Goal: Task Accomplishment & Management: Use online tool/utility

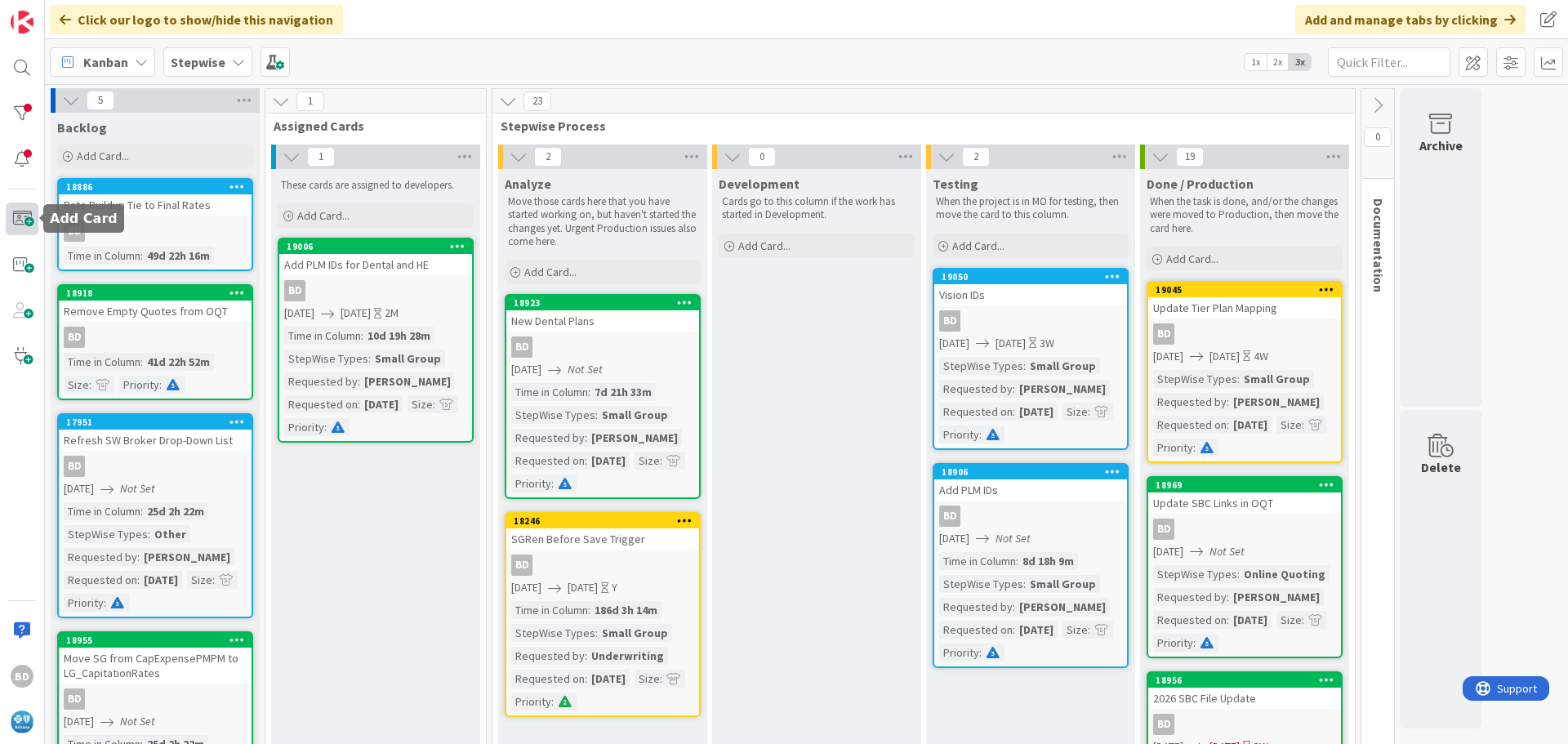
click at [21, 208] on span at bounding box center [22, 219] width 33 height 33
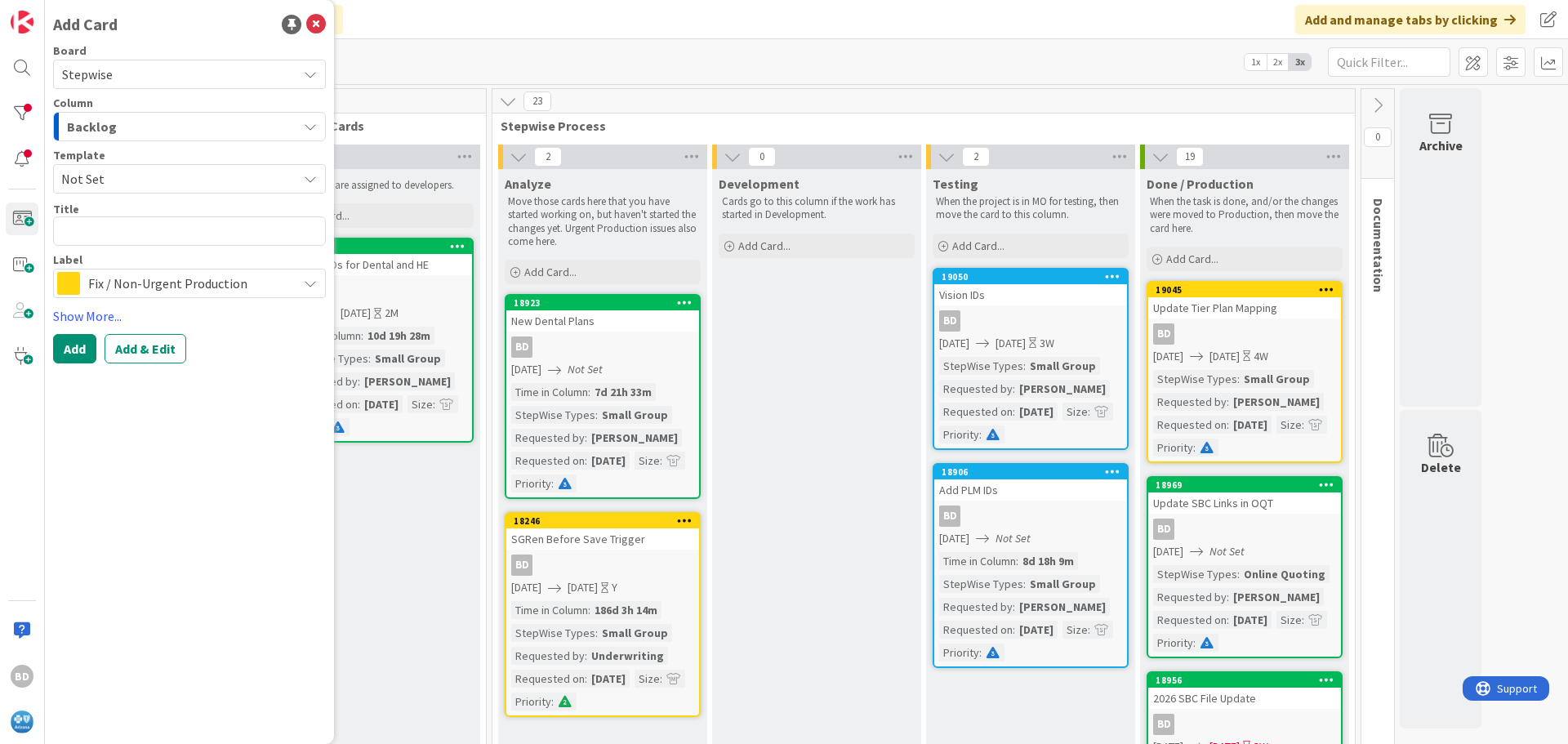
click at [106, 230] on textarea at bounding box center [189, 231] width 273 height 29
type textarea "x"
type textarea "M"
type textarea "x"
type textarea "Mo"
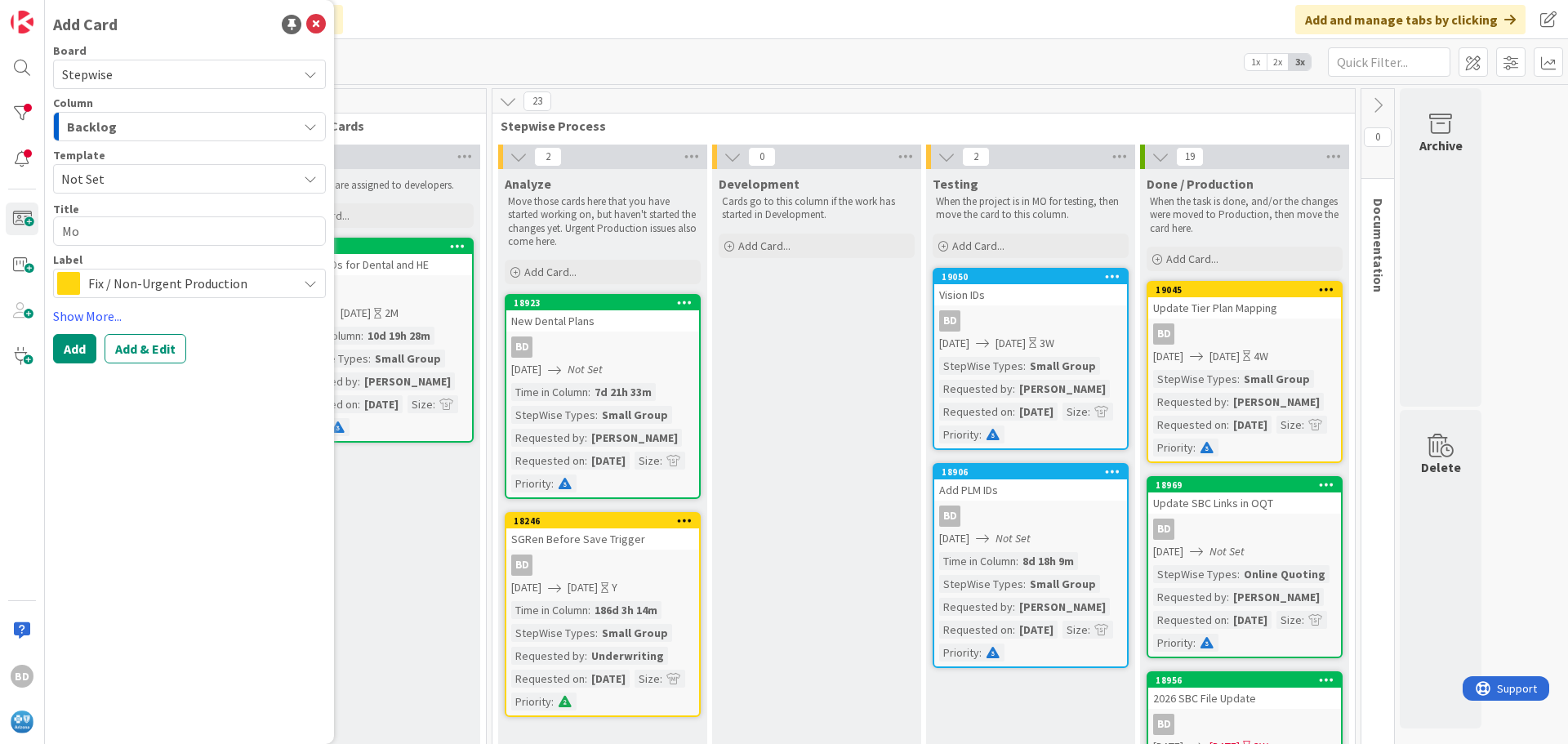
type textarea "x"
type textarea "Mov"
type textarea "x"
type textarea "Move"
type textarea "x"
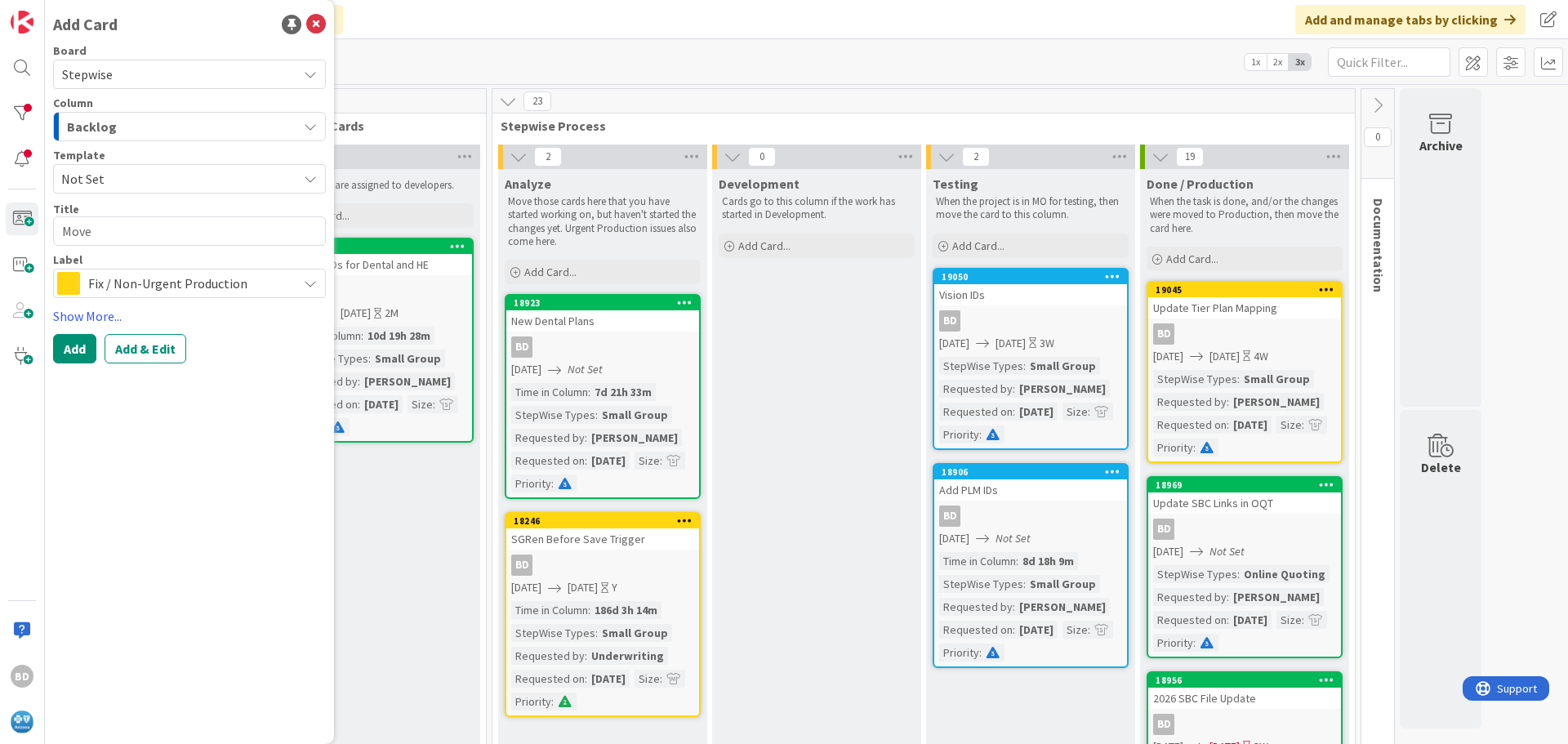
type textarea "Move"
type textarea "x"
type textarea "Move G"
type textarea "x"
type textarea "Move GS"
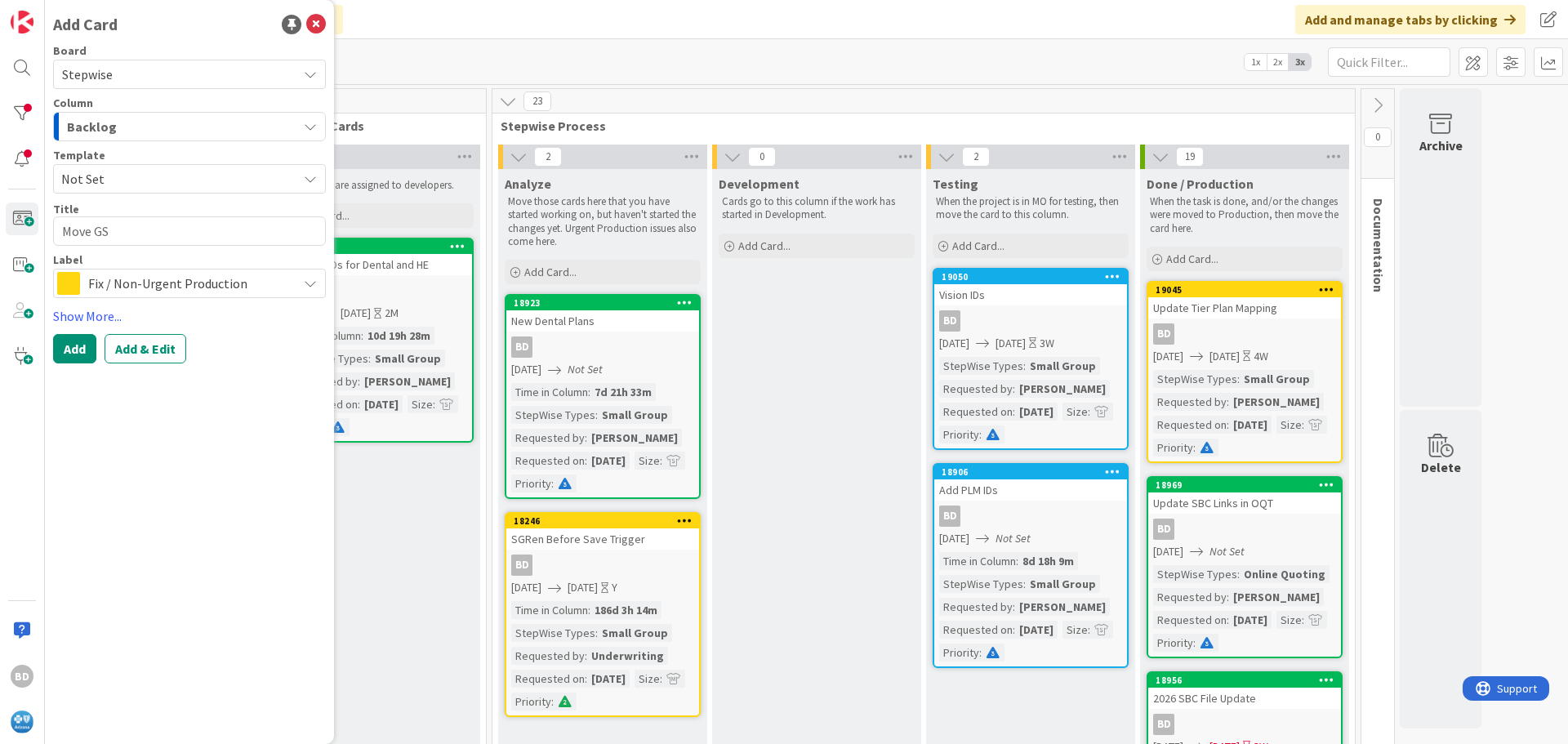
type textarea "x"
type textarea "Move GSQ"
type textarea "x"
type textarea "Move GSQ"
type textarea "x"
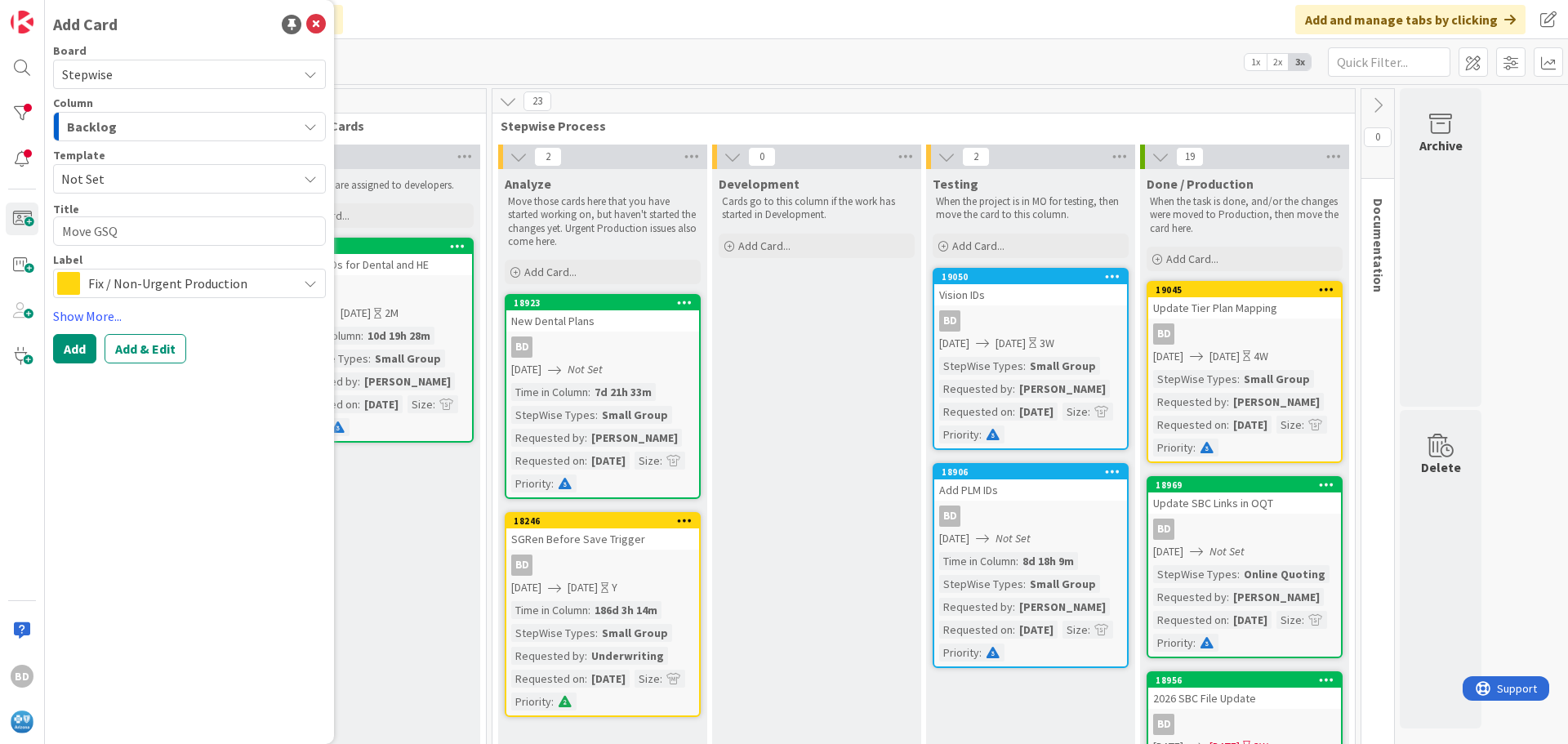
type textarea "Move GSQ t"
type textarea "x"
type textarea "Move GSQ to"
type textarea "x"
type textarea "Move GSQ to D"
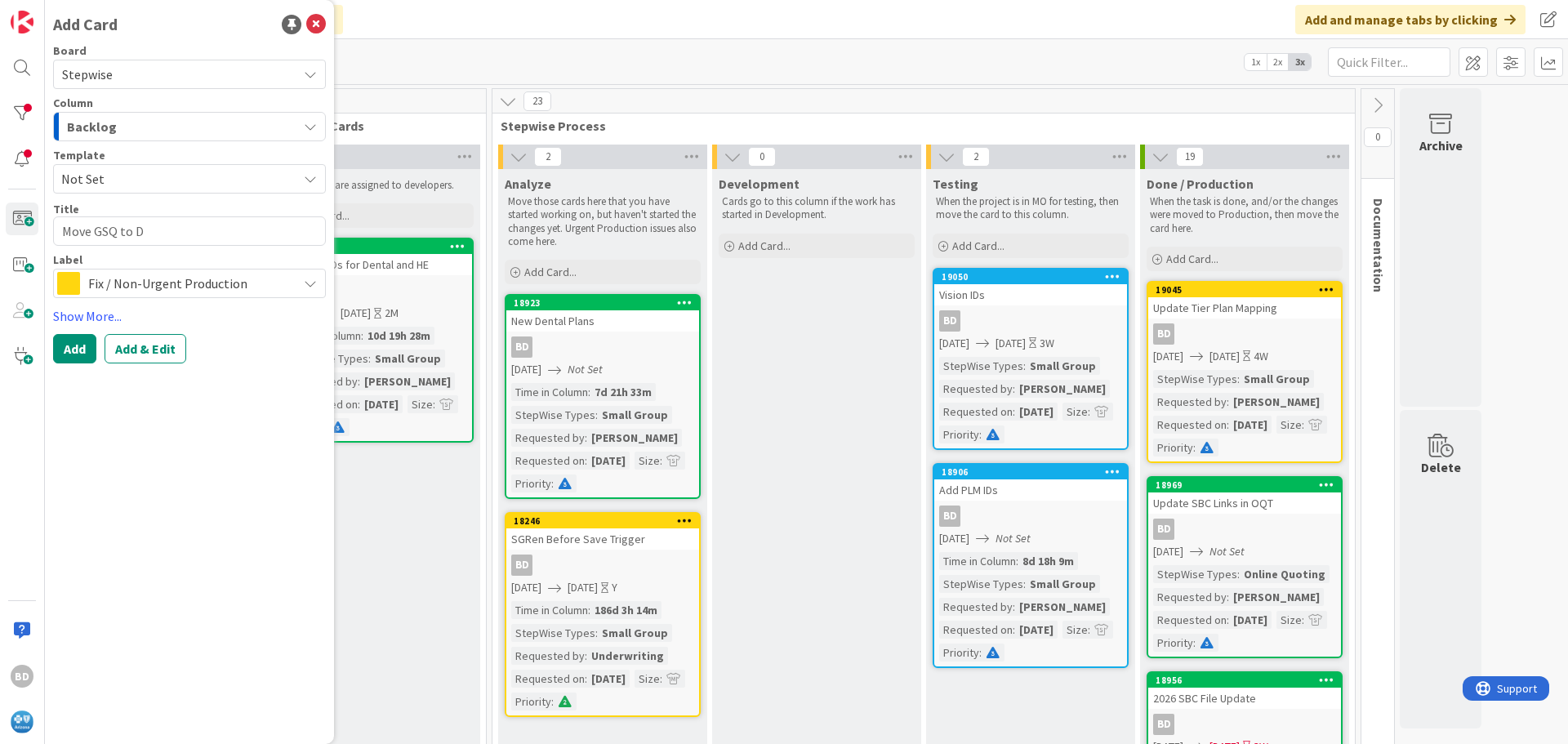
type textarea "x"
type textarea "Move GSQ to Do"
type textarea "x"
type textarea "Move GSQ to Doc"
type textarea "x"
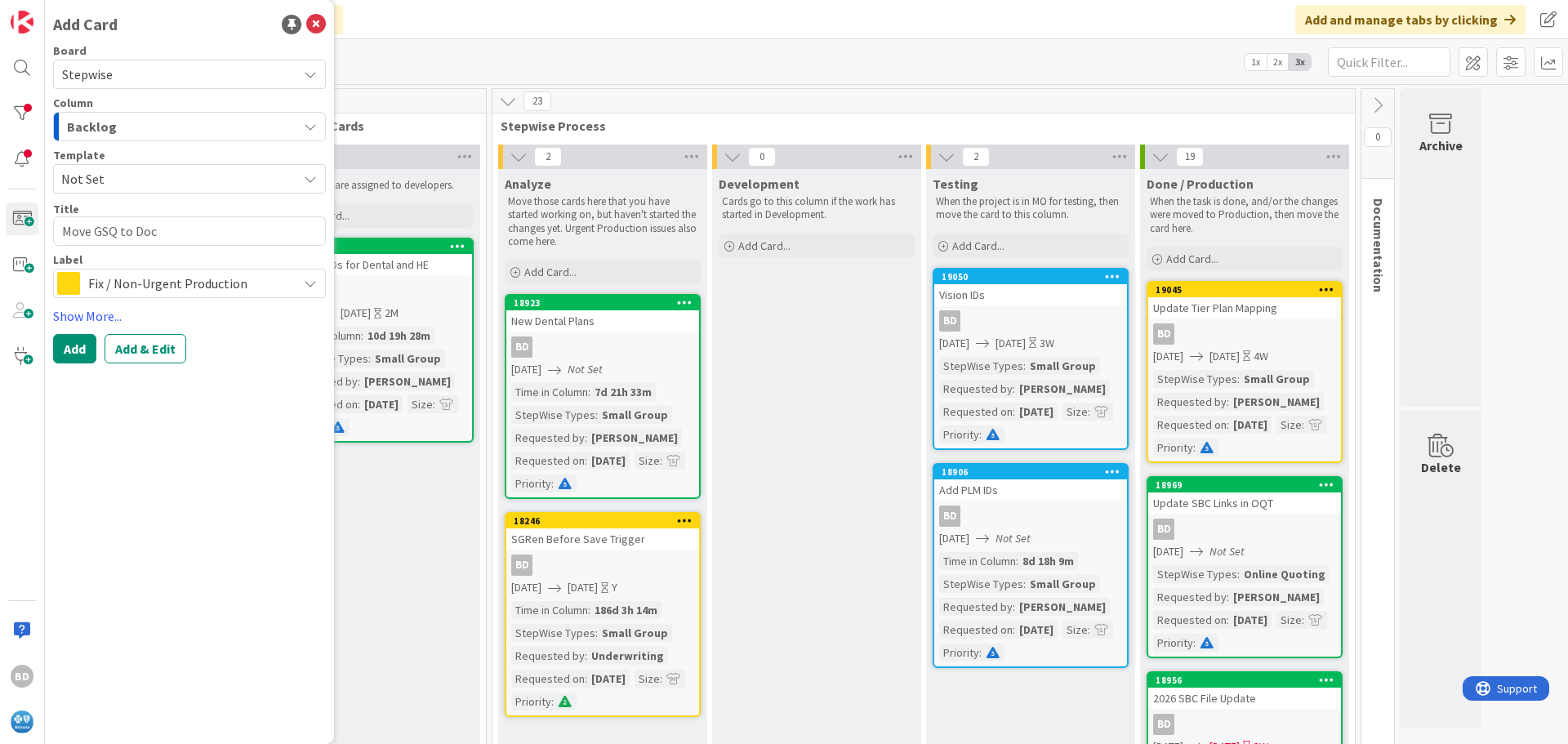
type textarea "Move GSQ to Docu"
type textarea "x"
type textarea "Move GSQ to Docus"
type textarea "x"
type textarea "Move GSQ to Docusi"
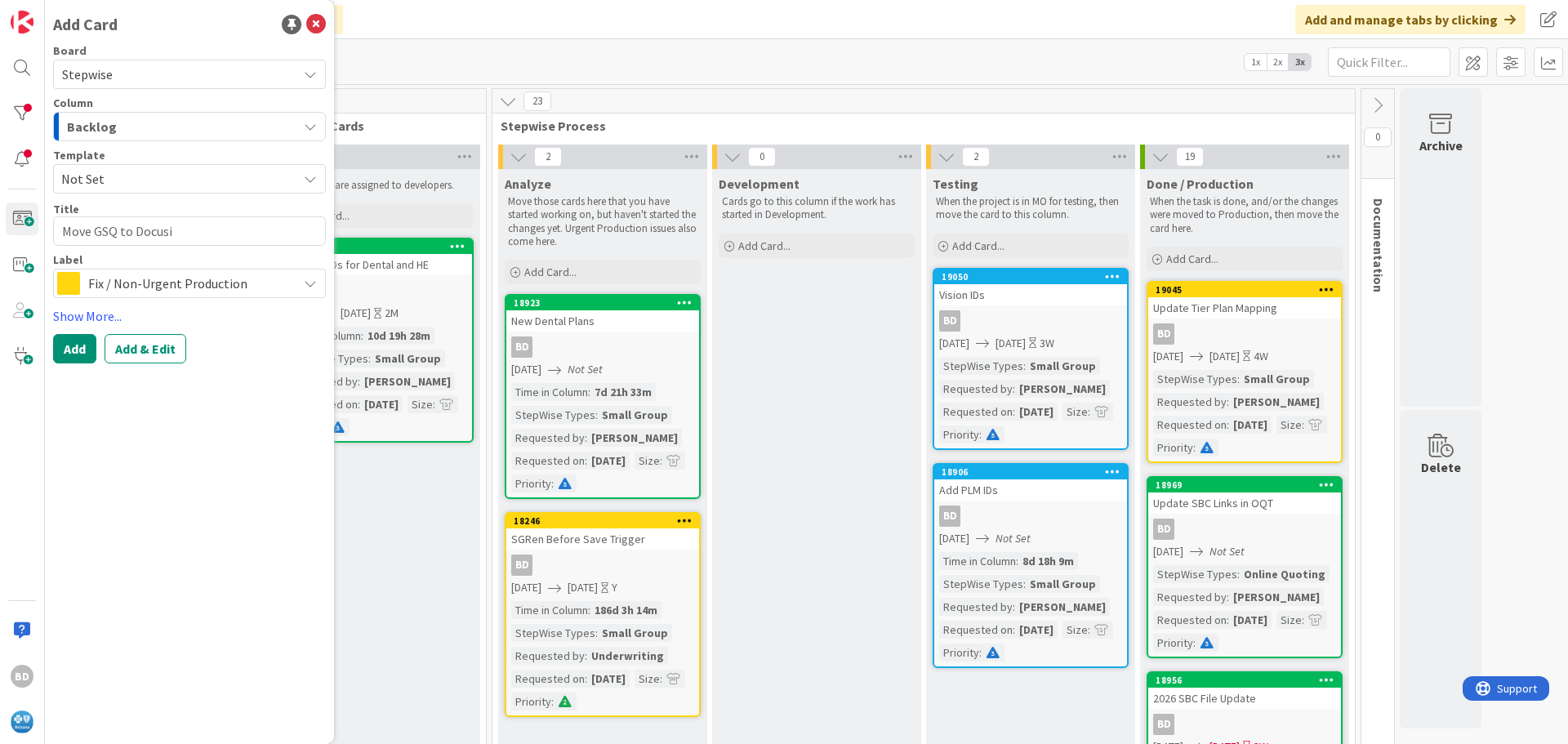
type textarea "x"
type textarea "Move GSQ to Docusig"
type textarea "x"
type textarea "Move GSQ to Docusign"
click at [283, 284] on span "Fix / Non-Urgent Production" at bounding box center [189, 283] width 201 height 23
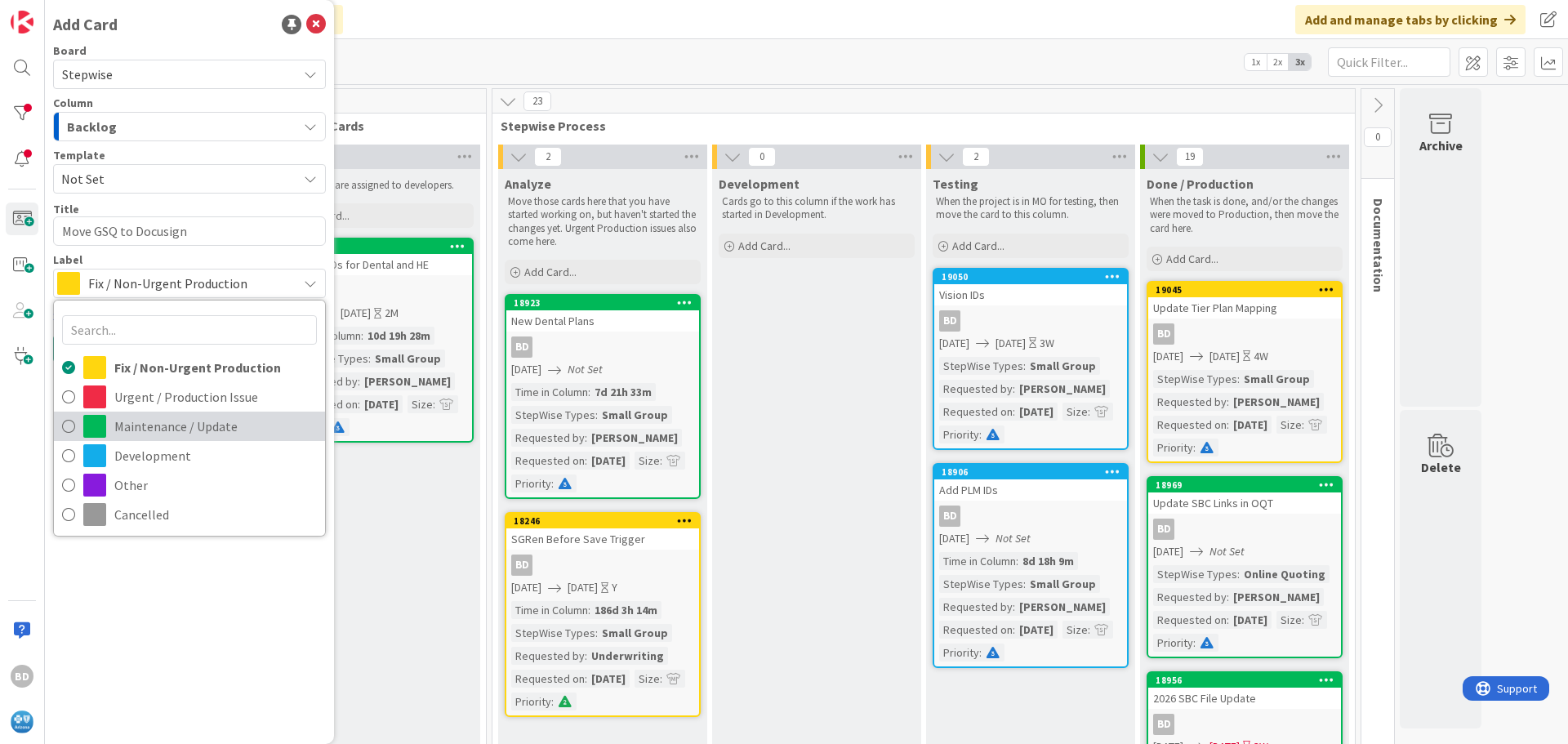
click at [176, 428] on span "Maintenance / Update" at bounding box center [215, 426] width 202 height 25
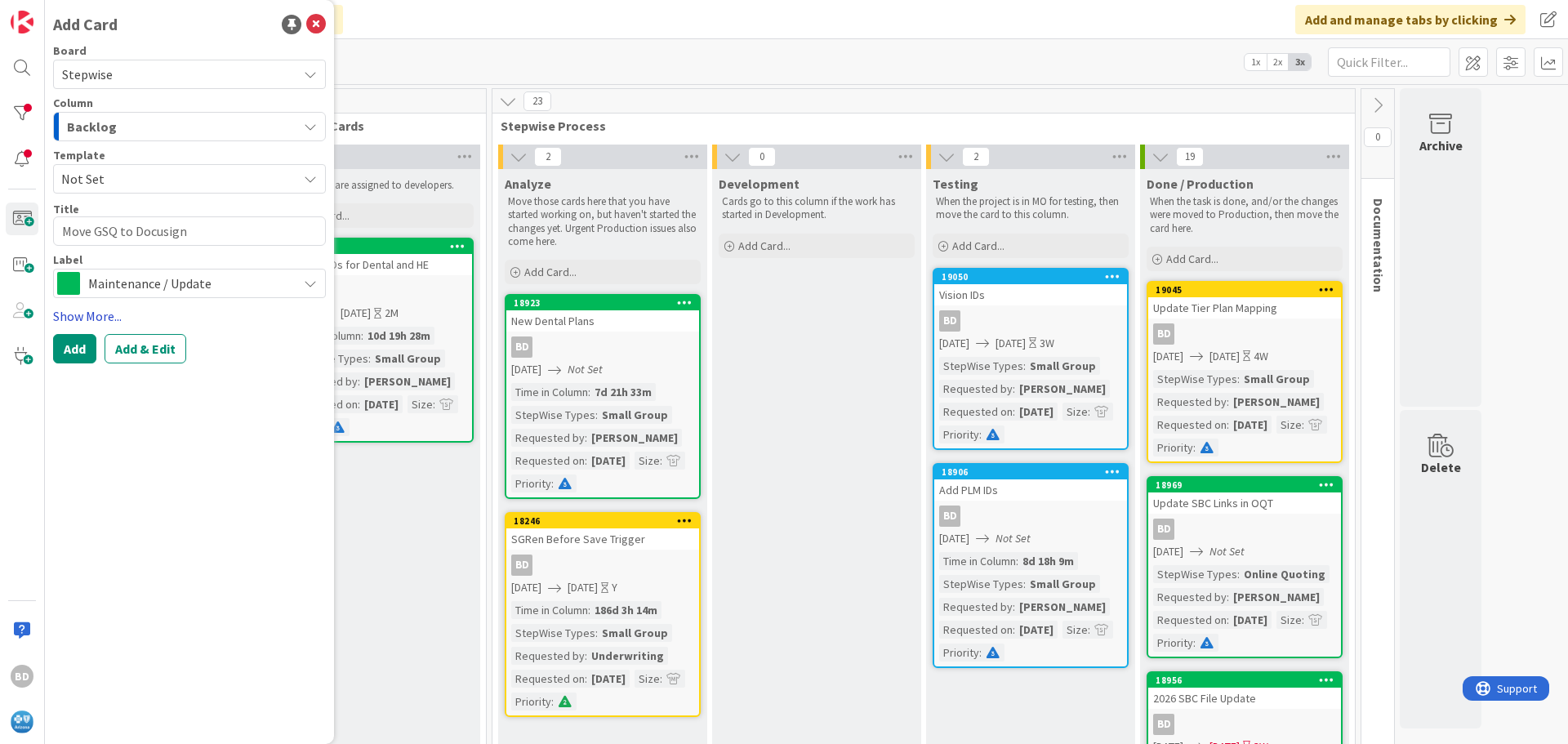
click at [82, 311] on link "Show More..." at bounding box center [189, 315] width 273 height 19
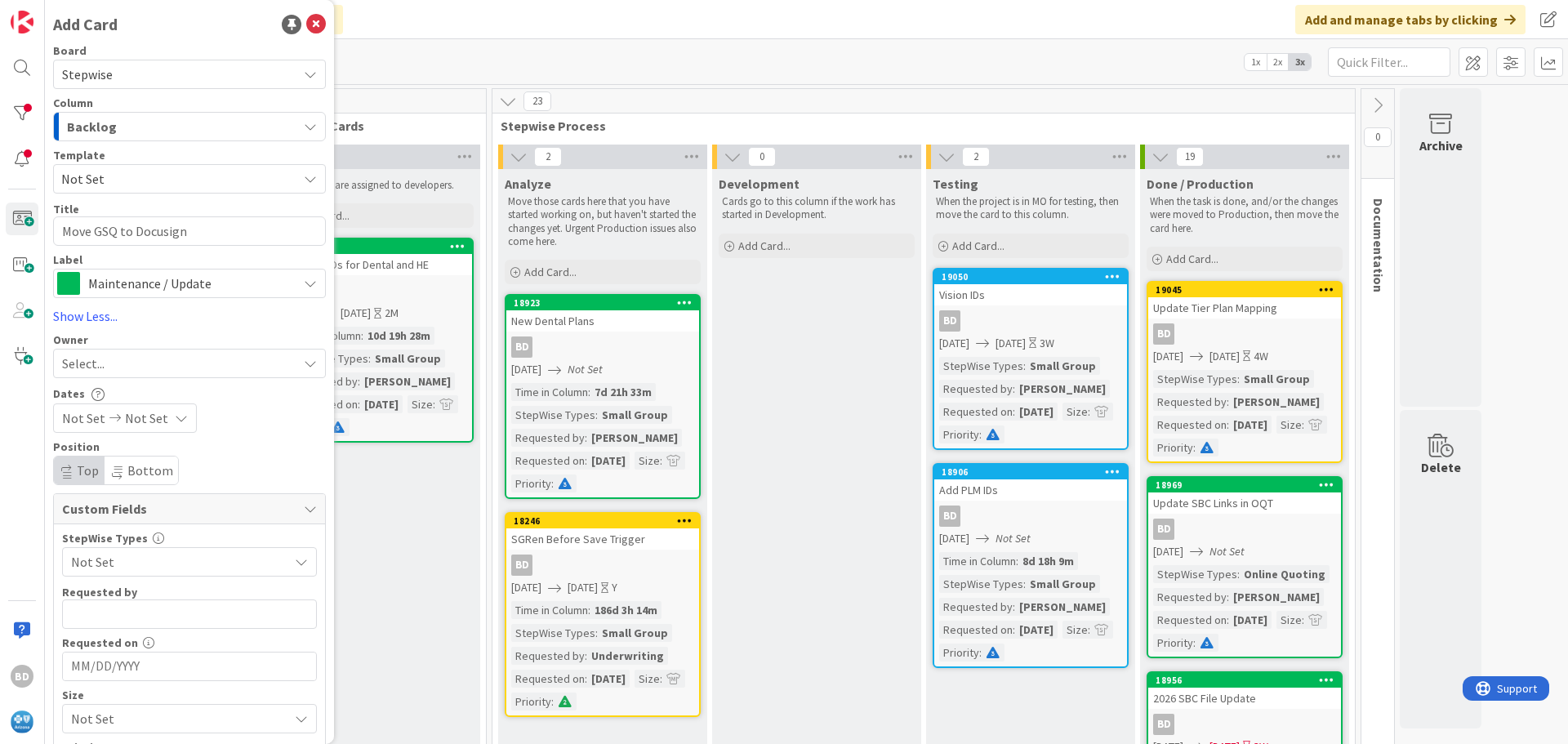
click at [83, 364] on span "Select..." at bounding box center [83, 363] width 43 height 19
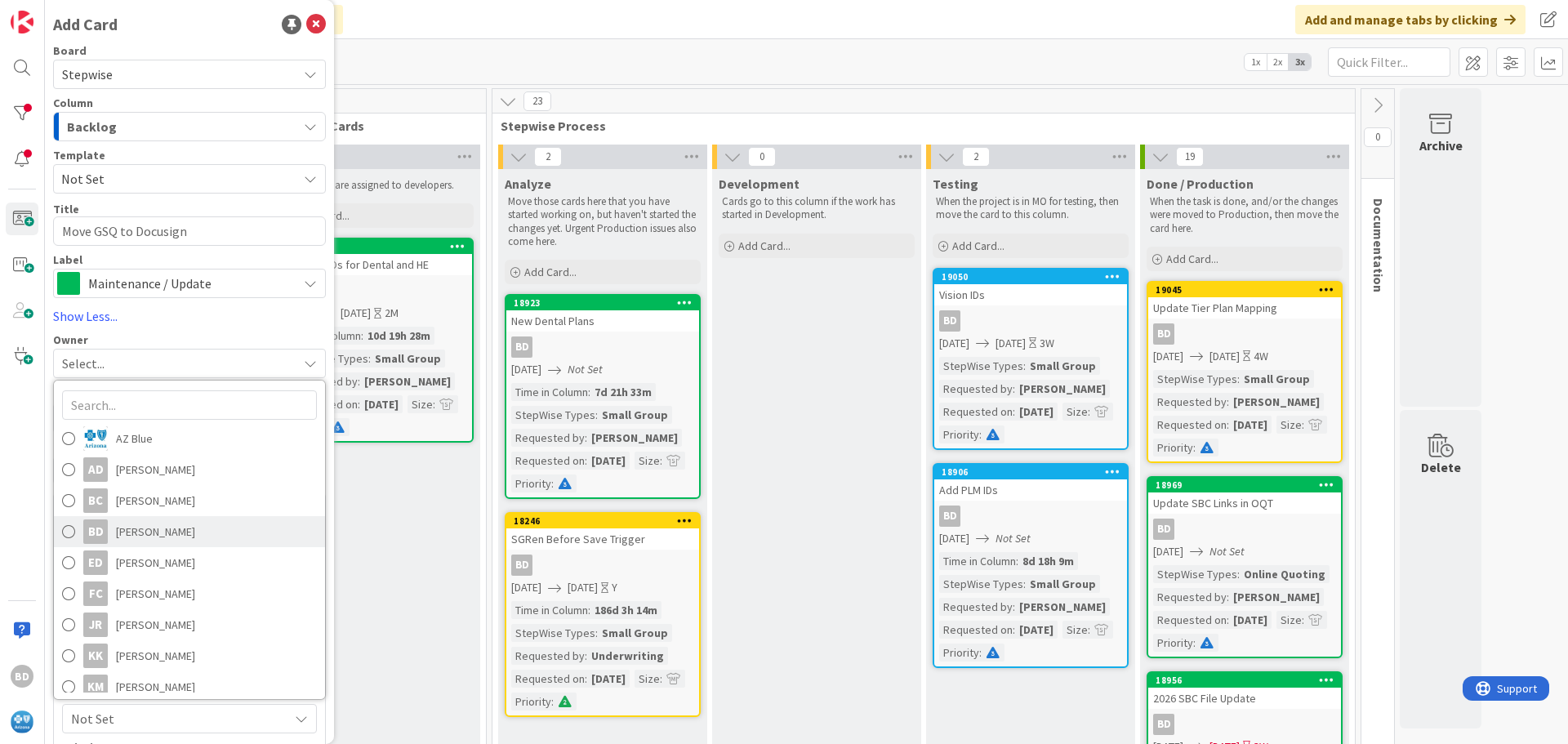
click at [121, 529] on span "[PERSON_NAME]" at bounding box center [155, 531] width 79 height 25
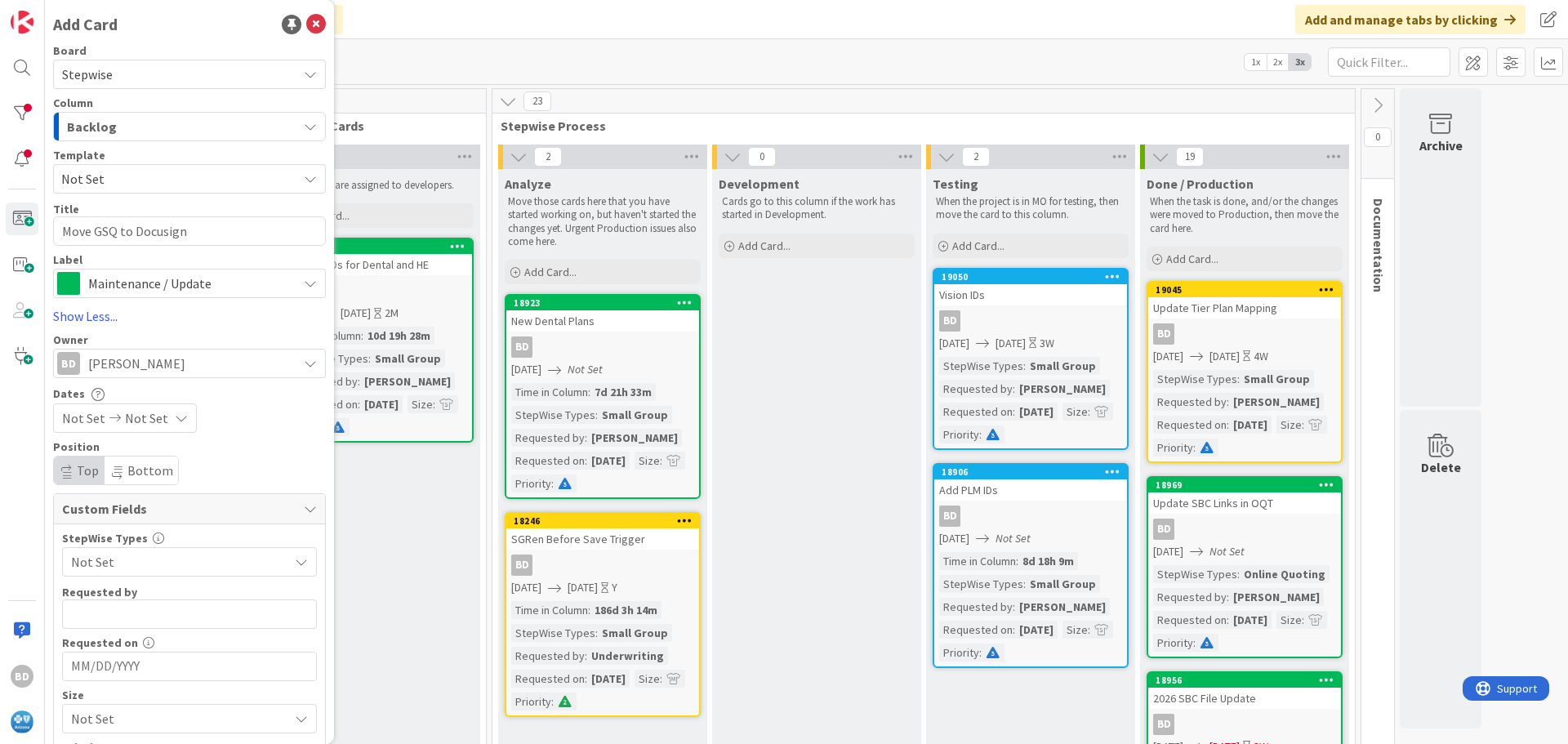
click at [95, 560] on span "Not Set" at bounding box center [175, 561] width 209 height 23
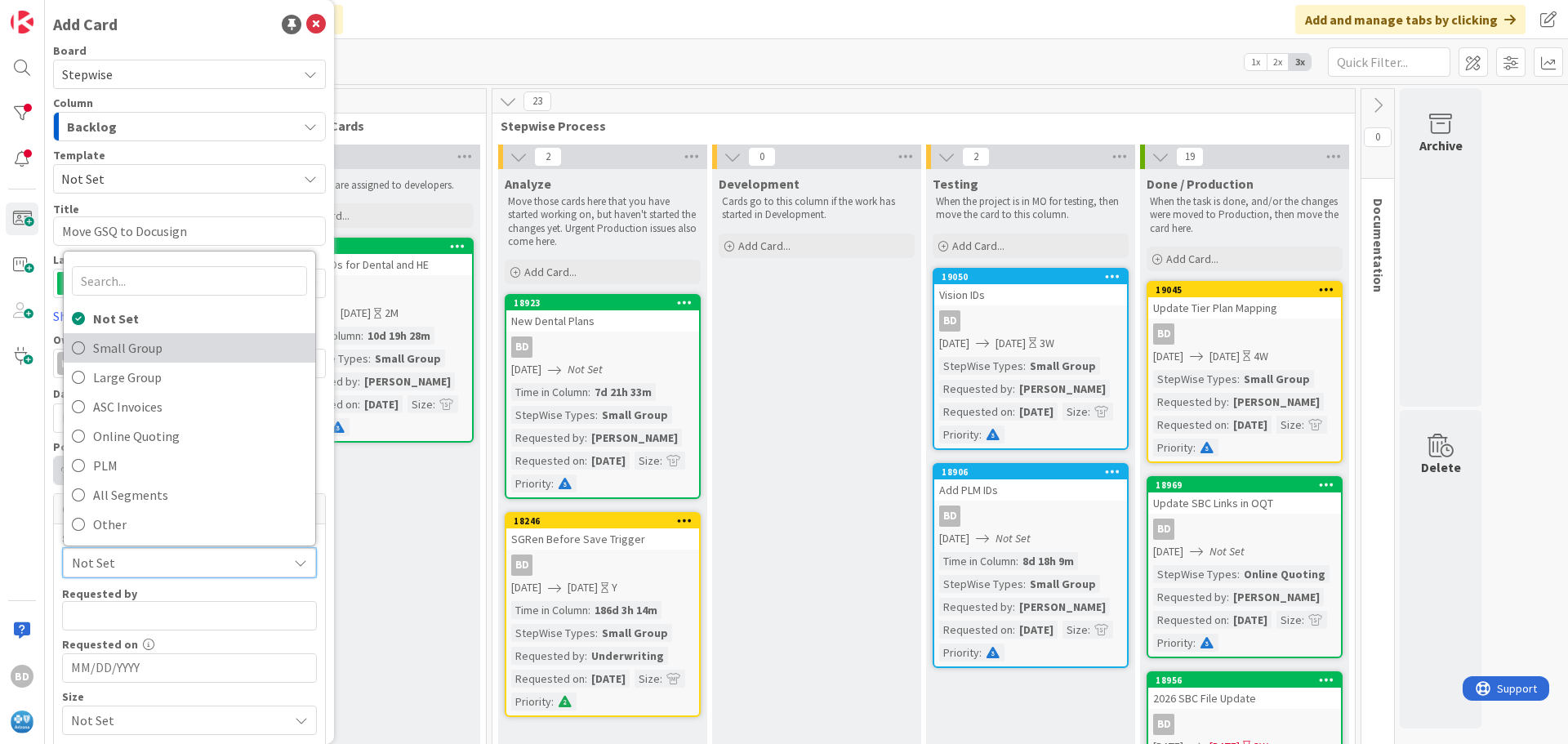
click at [162, 360] on link "Small Group" at bounding box center [190, 347] width 252 height 29
type textarea "x"
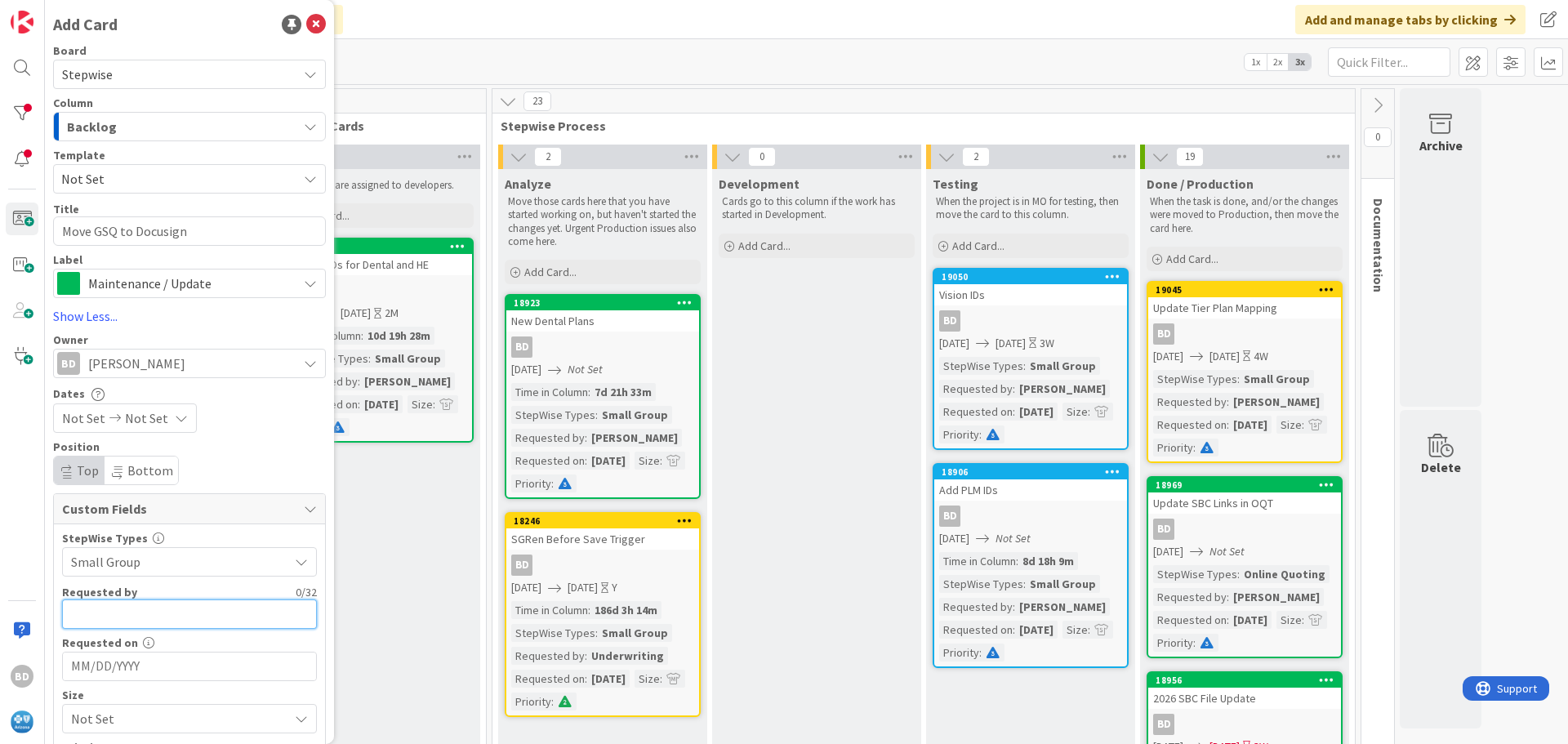
click at [102, 615] on input "text" at bounding box center [189, 614] width 254 height 29
type input "[PERSON_NAME]"
type textarea "x"
click at [118, 620] on input "[PERSON_NAME]" at bounding box center [189, 614] width 254 height 29
type input "[PERSON_NAME]"
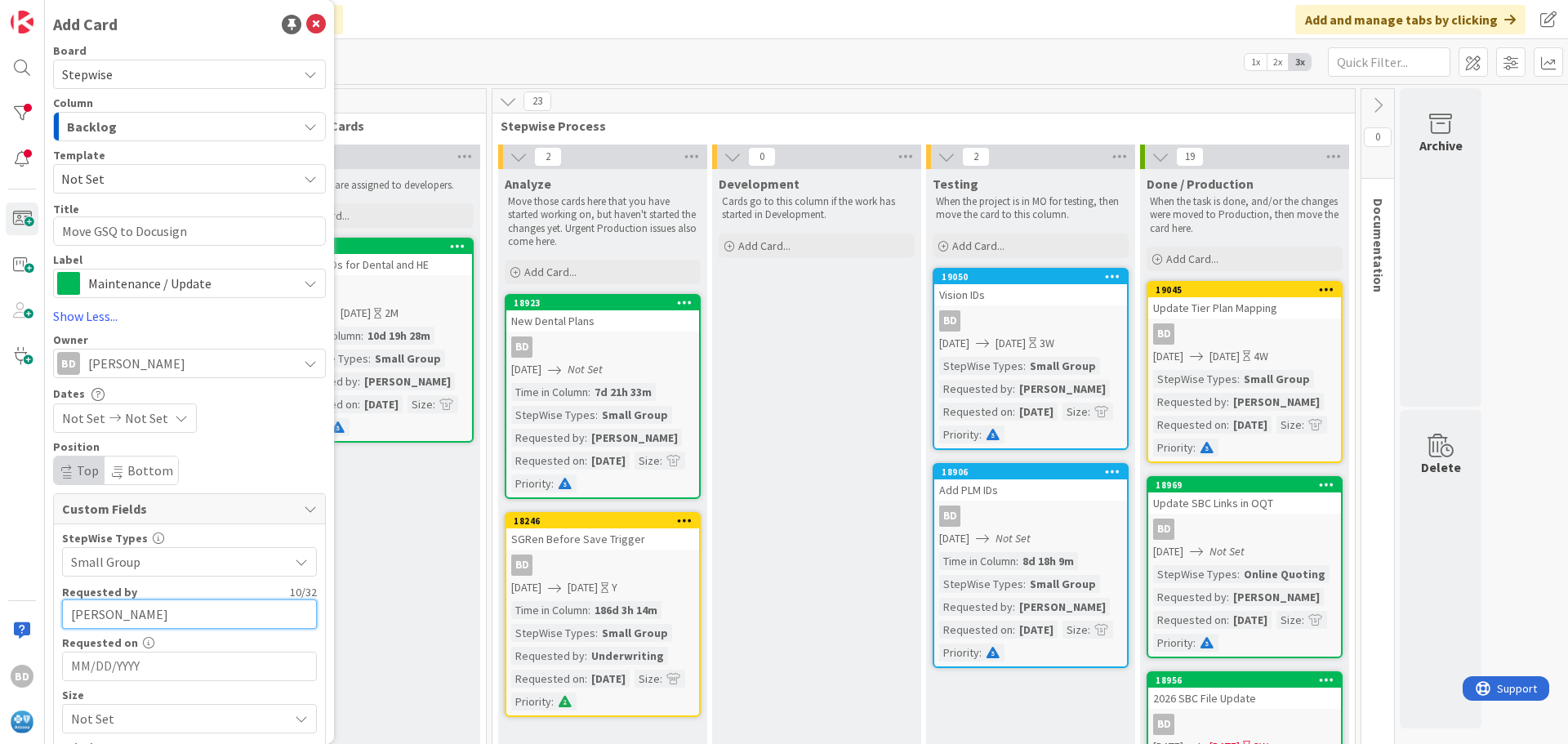
type textarea "x"
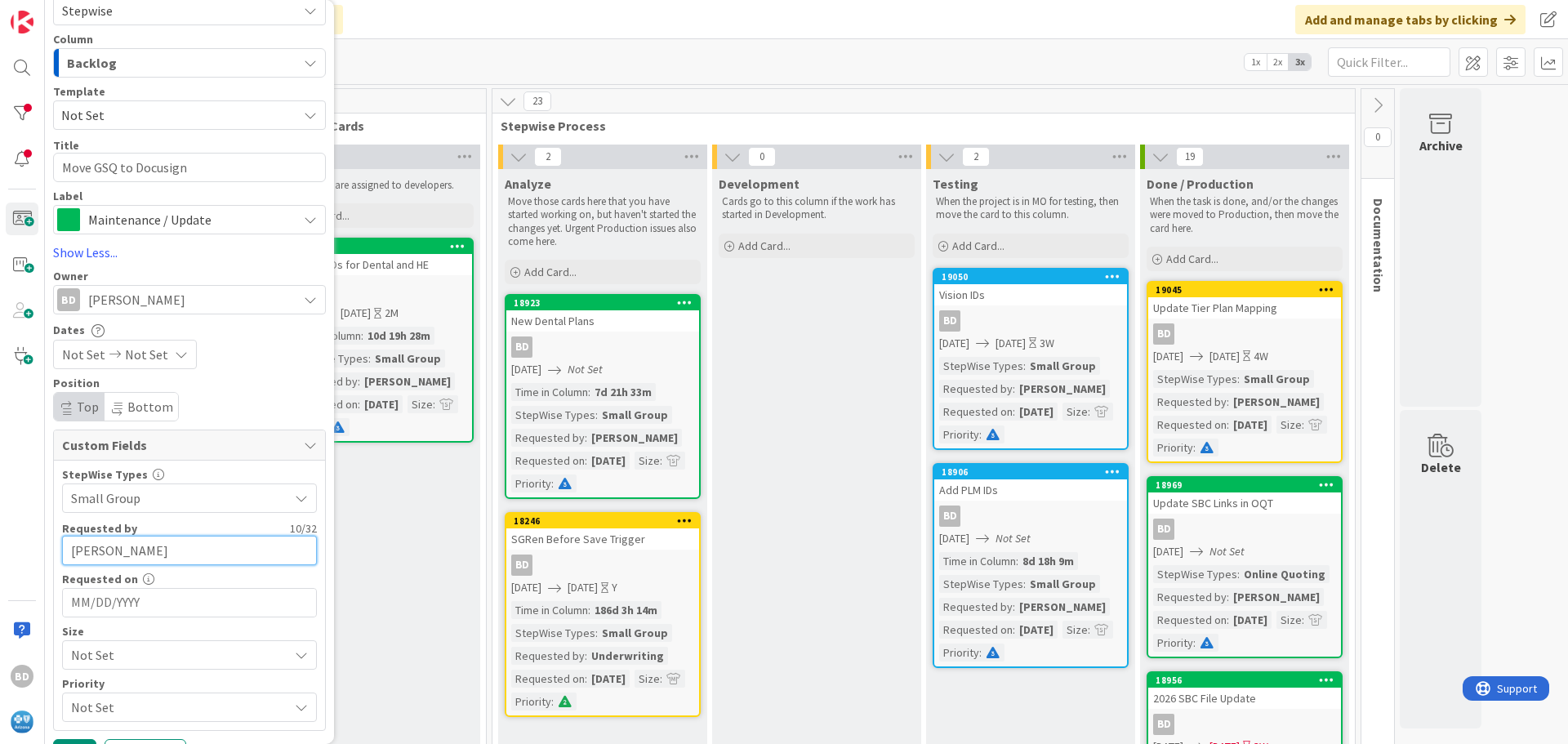
scroll to position [100, 0]
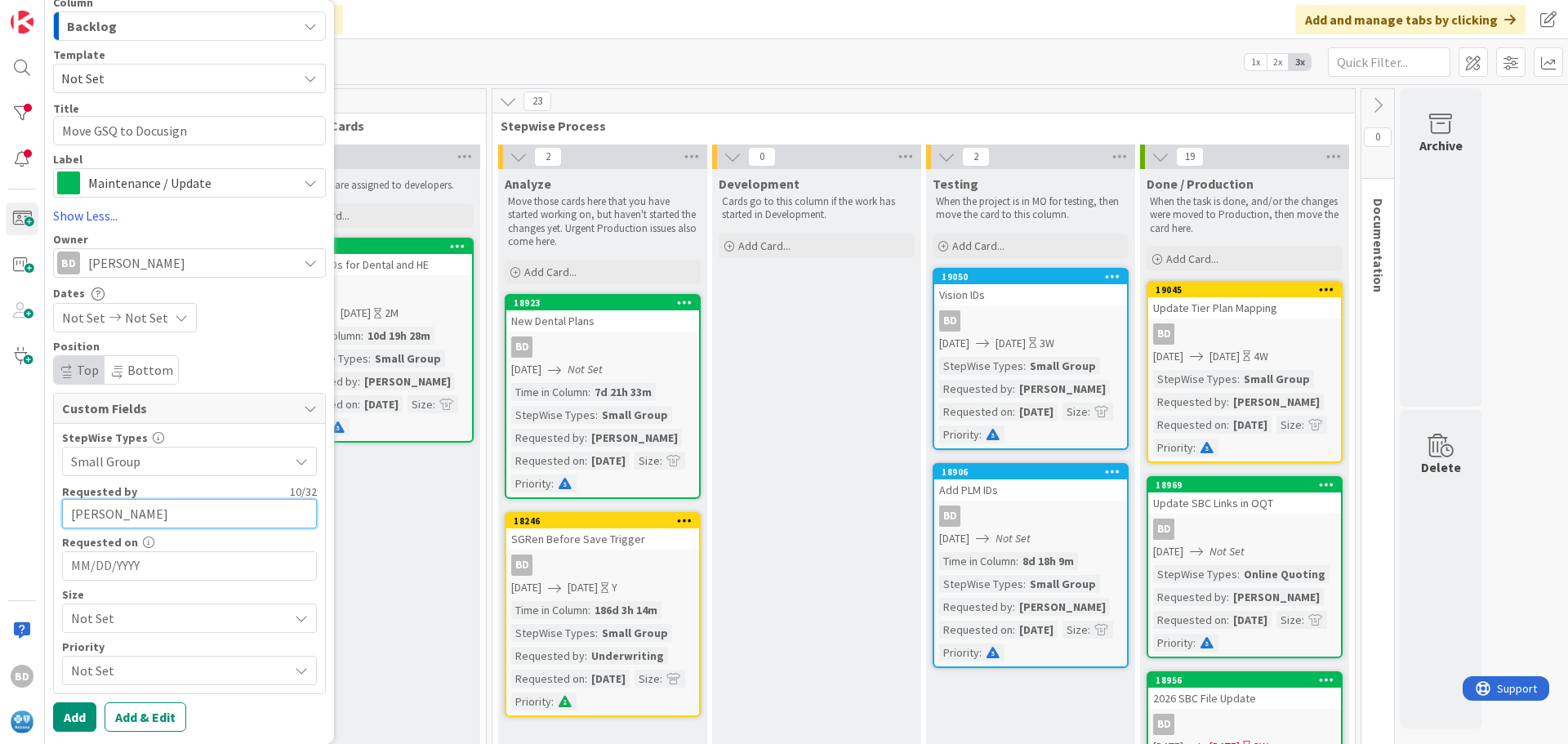
type input "[PERSON_NAME]"
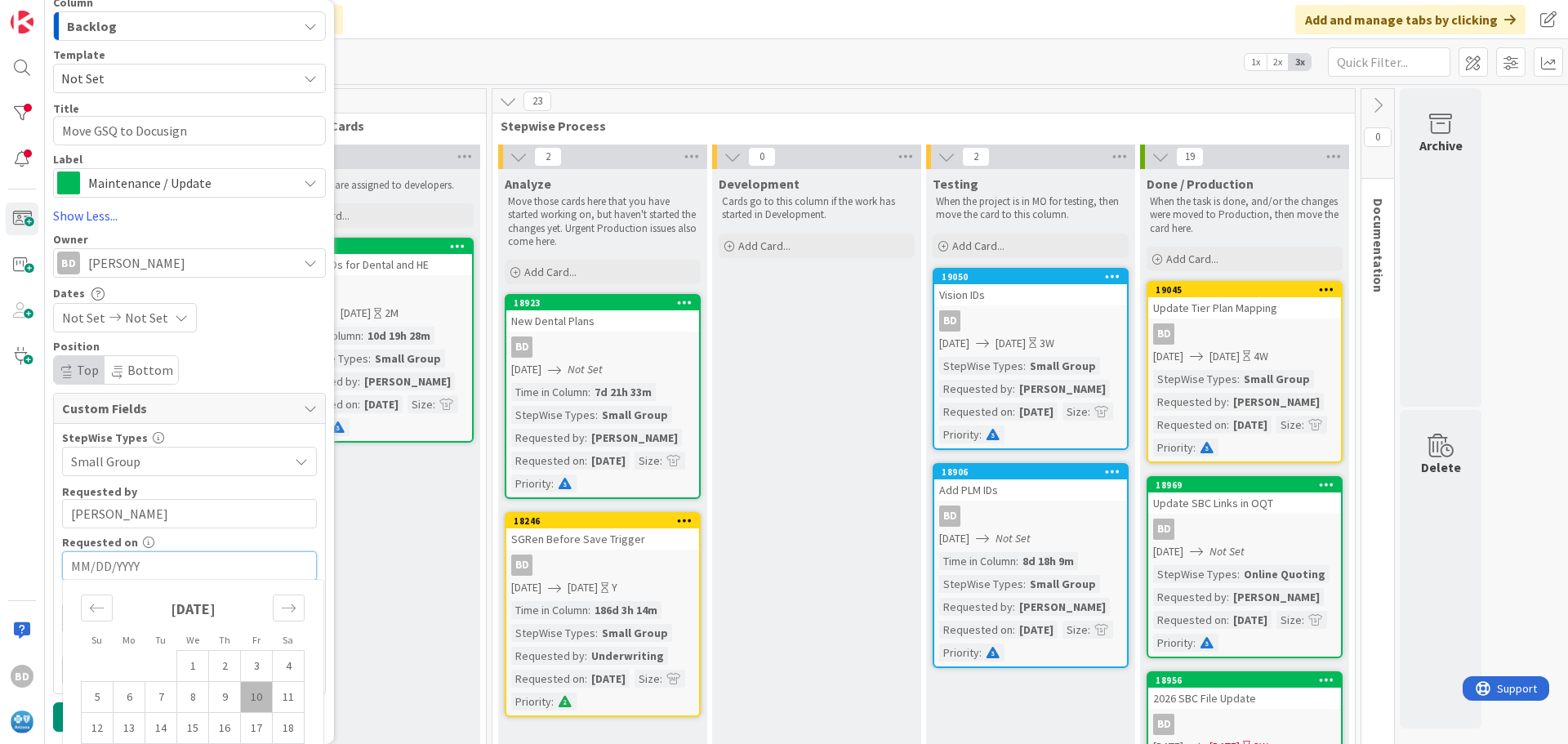
click at [113, 565] on input "MM/DD/YYYY" at bounding box center [190, 565] width 237 height 27
click at [257, 693] on td "10" at bounding box center [256, 698] width 32 height 31
type textarea "x"
type input "[DATE]"
click at [118, 619] on span "Not Set" at bounding box center [175, 617] width 209 height 23
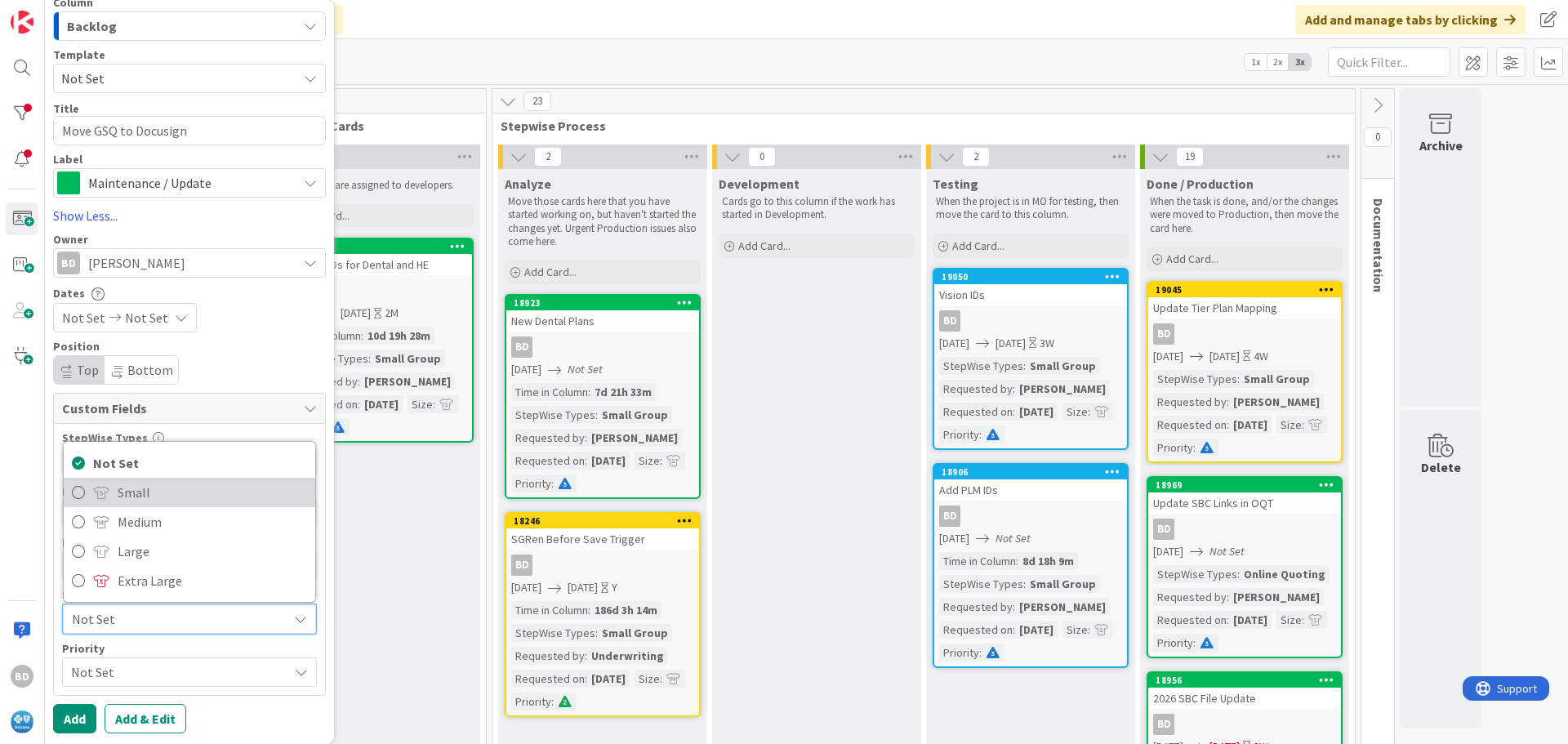
click at [145, 495] on span "Small" at bounding box center [213, 491] width 190 height 25
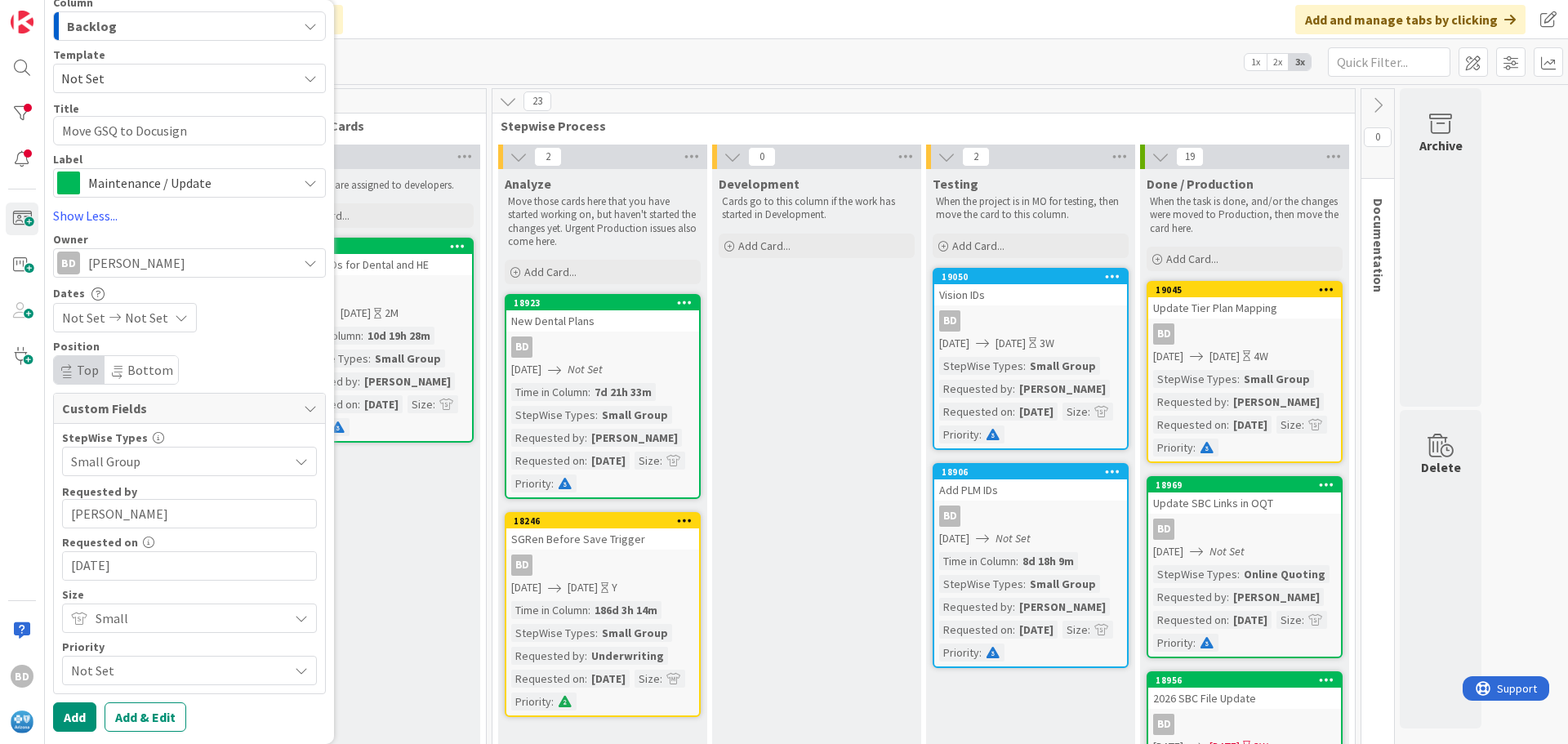
click at [113, 666] on span "Not Set" at bounding box center [175, 669] width 209 height 23
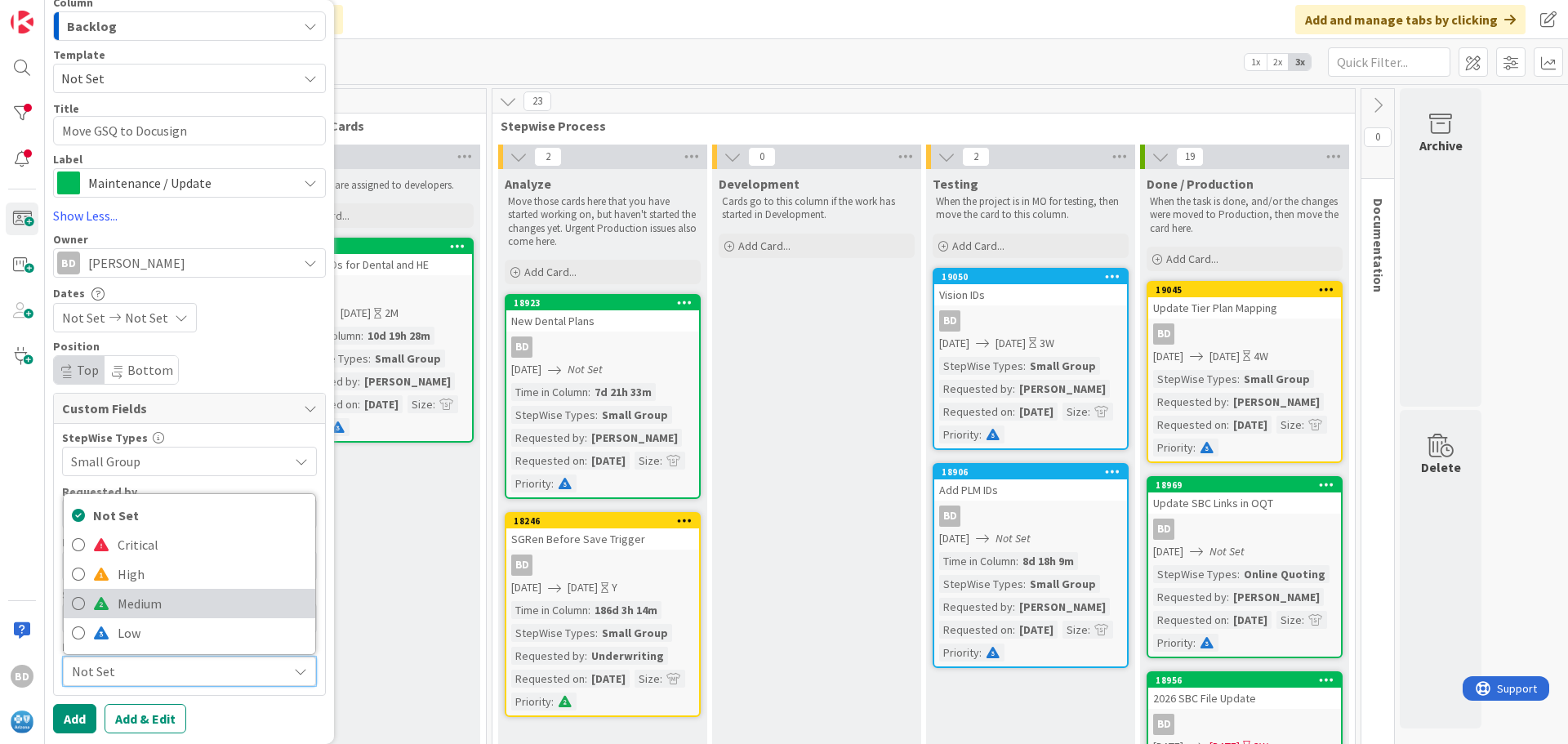
click at [121, 603] on span "Medium" at bounding box center [213, 603] width 190 height 25
type textarea "x"
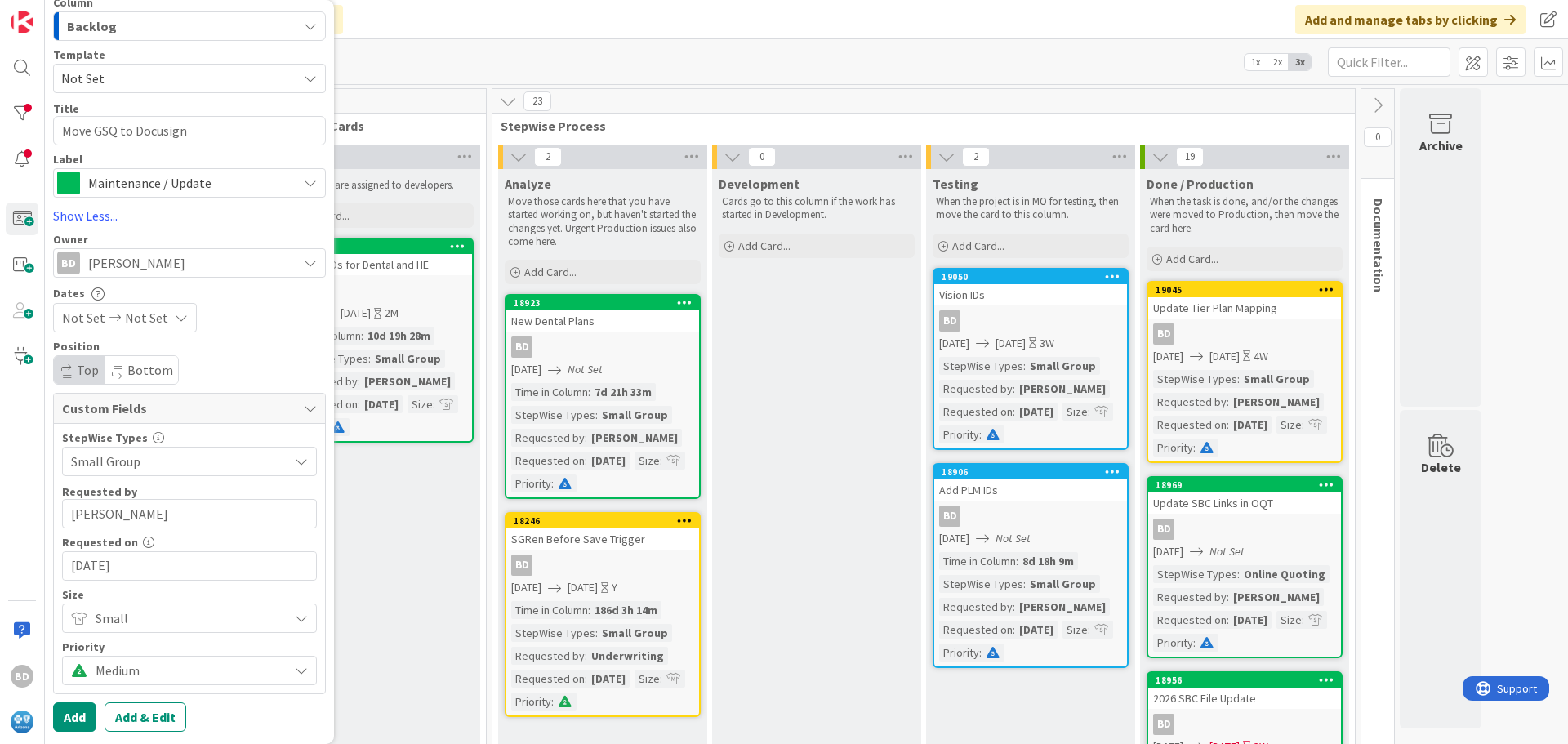
click at [115, 668] on span "Medium" at bounding box center [188, 669] width 184 height 23
click at [74, 719] on button "Add" at bounding box center [74, 718] width 43 height 29
